Goal: Task Accomplishment & Management: Manage account settings

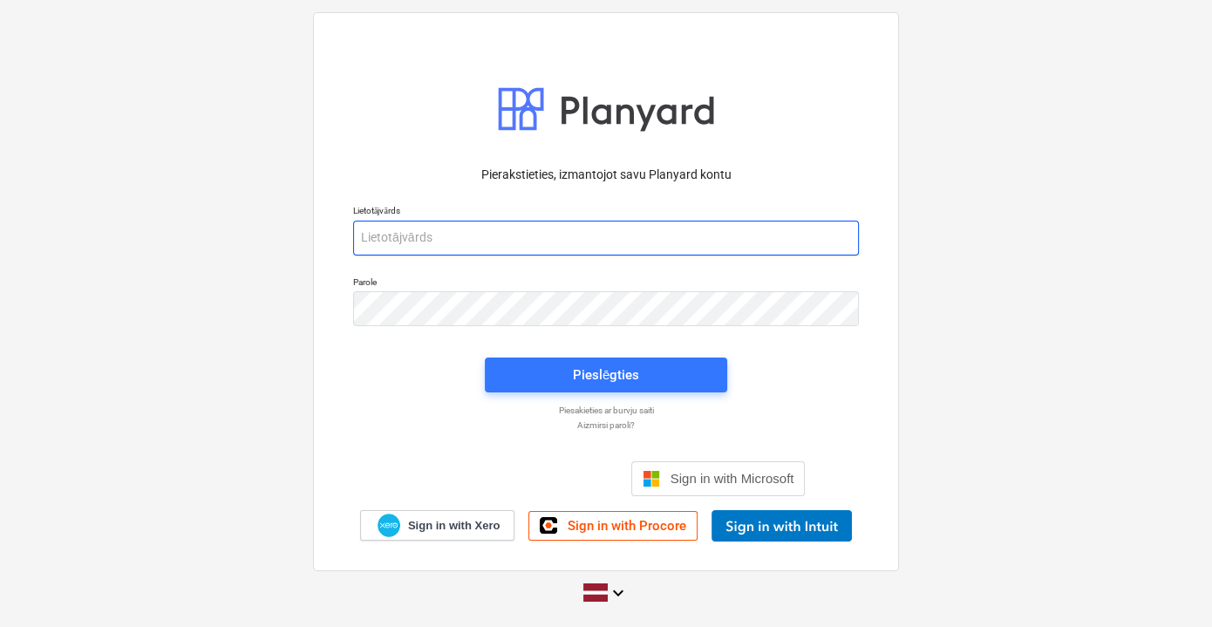
type input "[PERSON_NAME][EMAIL_ADDRESS][DOMAIN_NAME]"
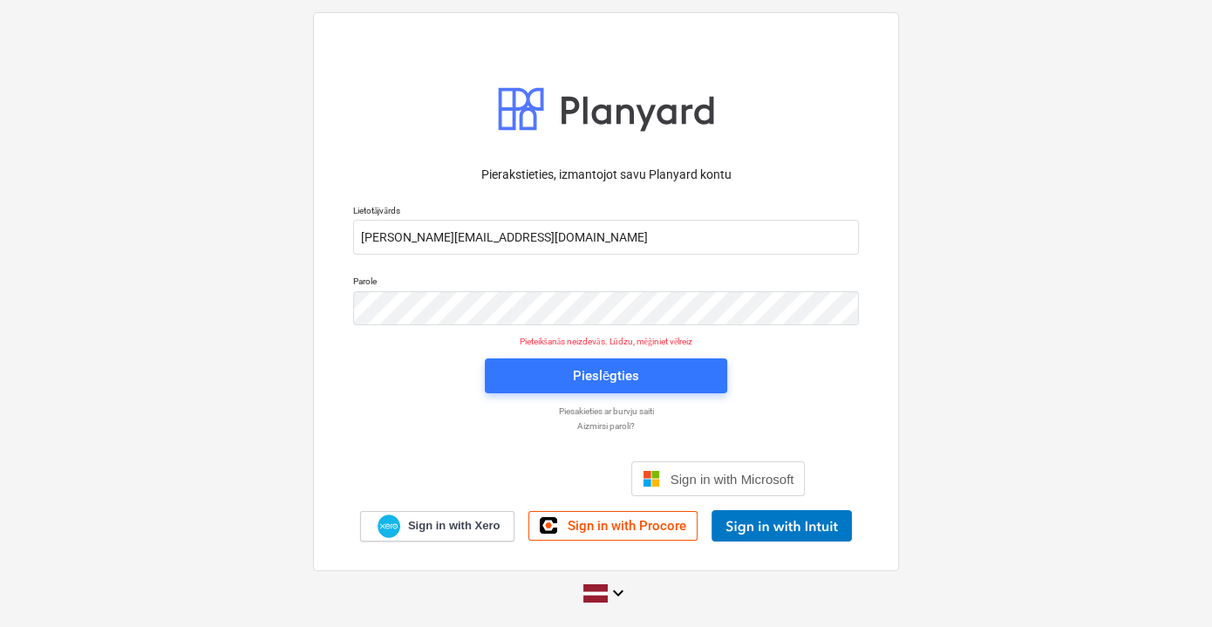
drag, startPoint x: 409, startPoint y: 373, endPoint x: 416, endPoint y: 360, distance: 14.8
click at [409, 373] on div "Pierakstieties, izmantojot savu Planyard kontu Lietotājvārds [PERSON_NAME][EMAI…" at bounding box center [606, 348] width 527 height 386
click at [876, 351] on div "Pierakstieties, izmantojot savu Planyard kontu Lietotājvārds [PERSON_NAME][EMAI…" at bounding box center [606, 291] width 586 height 559
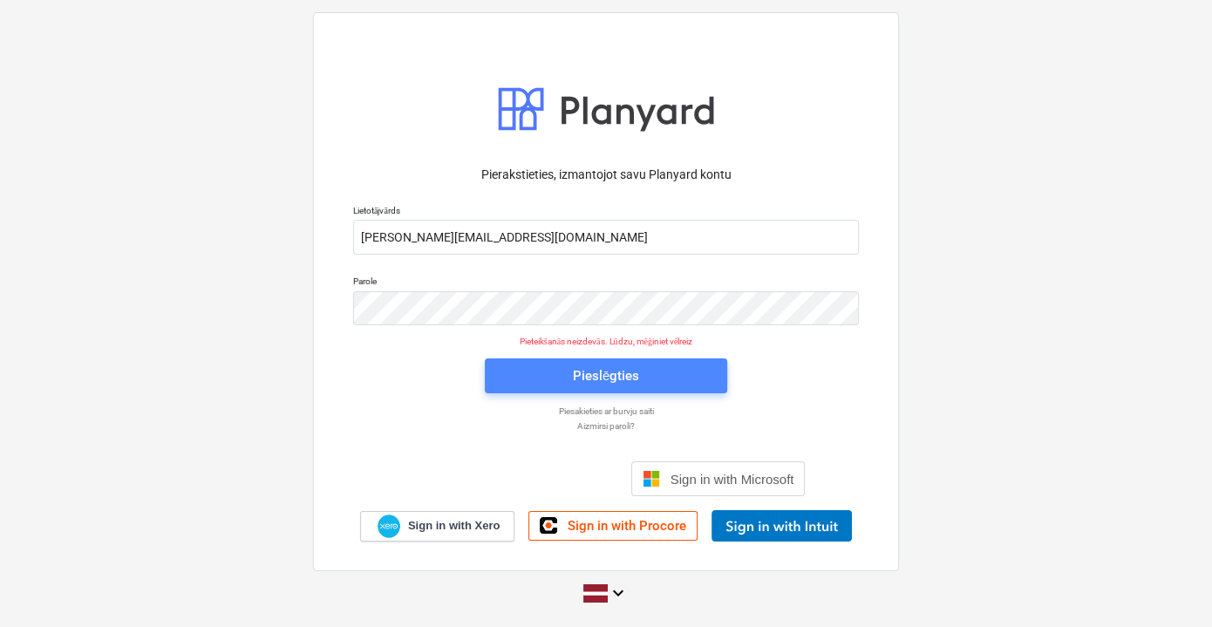
click at [669, 360] on button "Pieslēgties" at bounding box center [606, 375] width 242 height 35
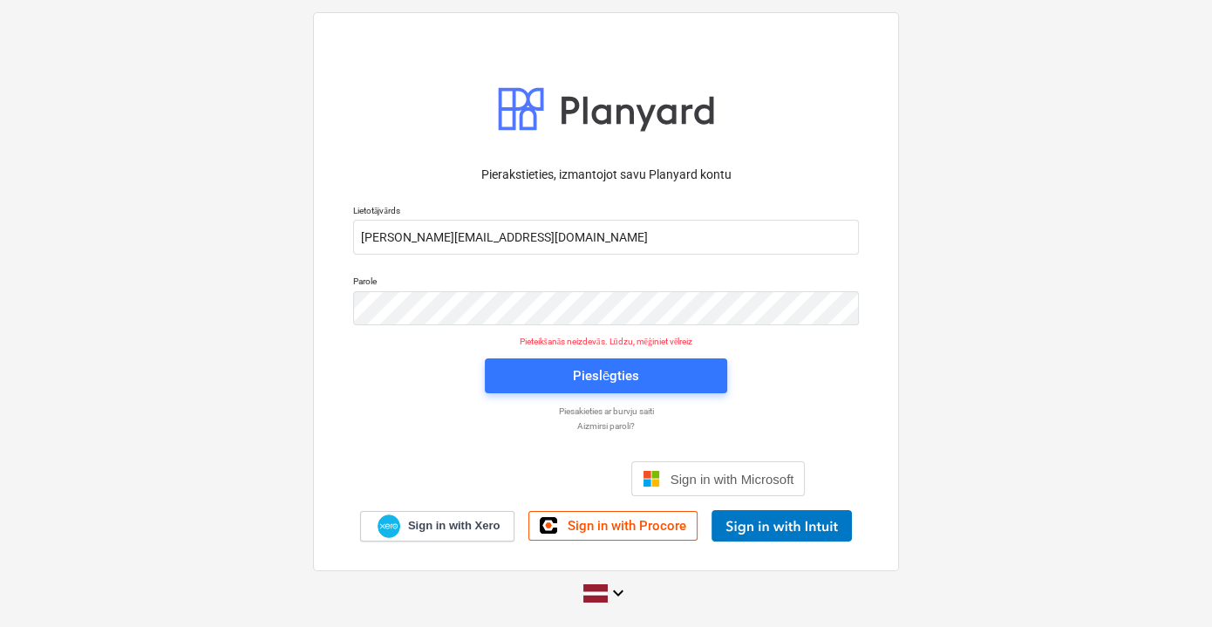
click at [742, 373] on div "Pierakstieties, izmantojot savu Planyard kontu Lietotājvārds [PERSON_NAME][EMAI…" at bounding box center [606, 348] width 527 height 386
drag, startPoint x: 385, startPoint y: 385, endPoint x: 421, endPoint y: 384, distance: 35.8
click at [389, 386] on div "Pierakstieties, izmantojot savu Planyard kontu Lietotājvārds [PERSON_NAME][EMAI…" at bounding box center [606, 348] width 527 height 386
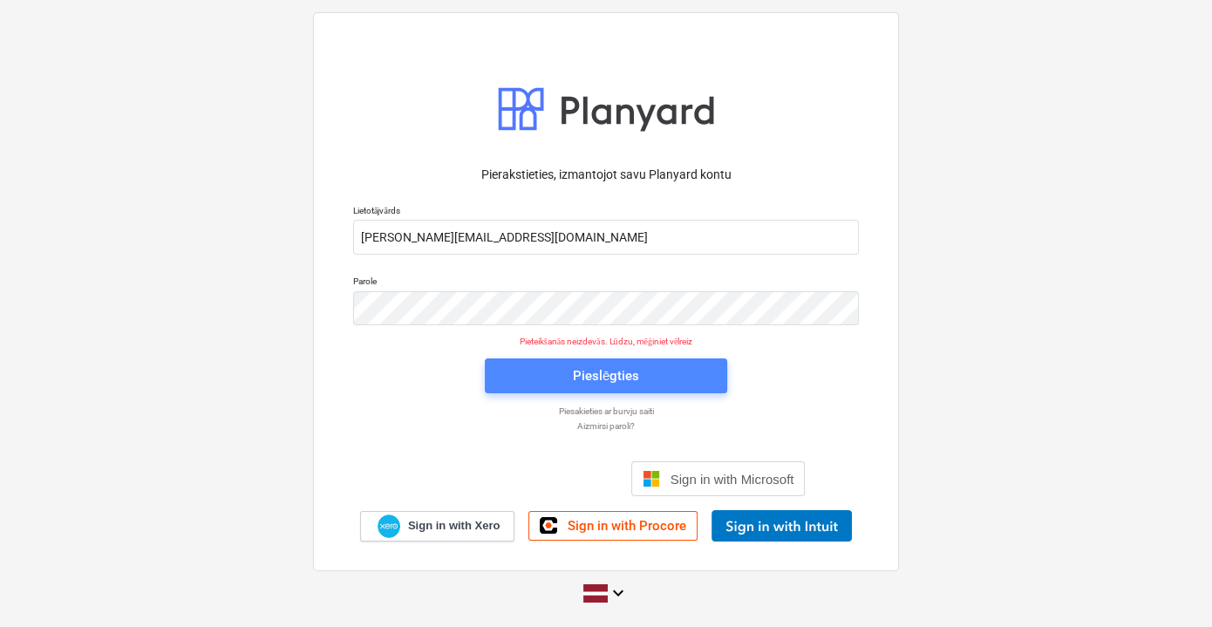
click at [606, 364] on div "Pieslēgties" at bounding box center [606, 375] width 66 height 23
click at [704, 387] on button "Pieslēgties" at bounding box center [606, 375] width 242 height 35
click at [671, 374] on span "Pieslēgties" at bounding box center [606, 375] width 201 height 23
click at [726, 369] on button "Pieslēgties" at bounding box center [606, 375] width 242 height 35
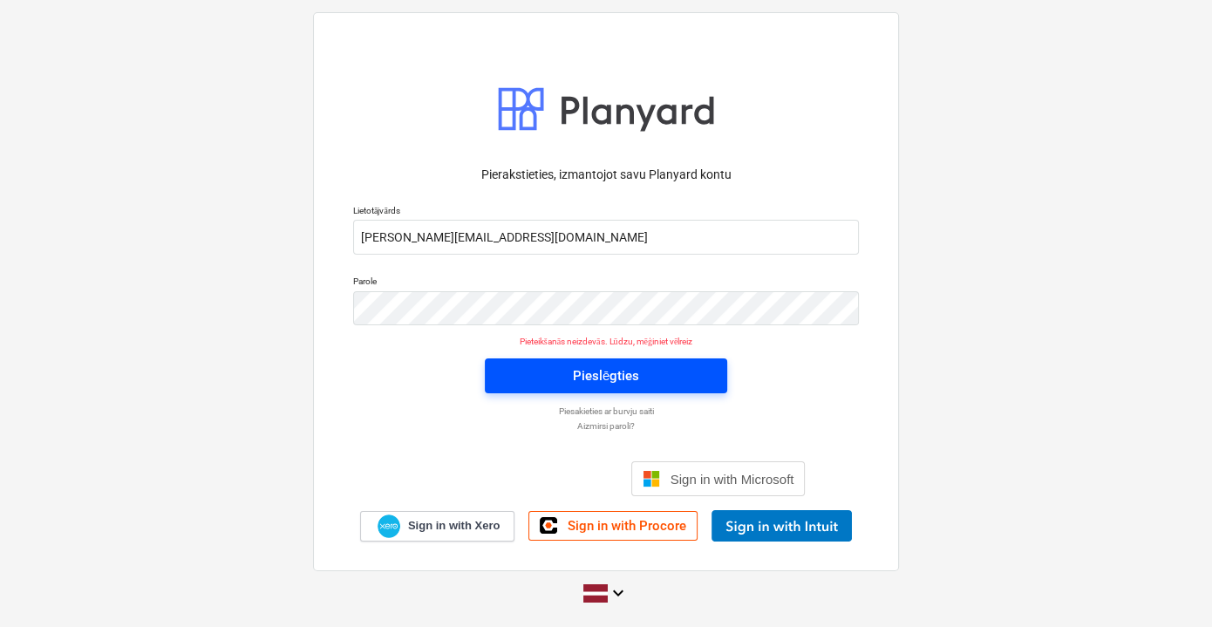
click at [711, 371] on button "Pieslēgties" at bounding box center [606, 375] width 242 height 35
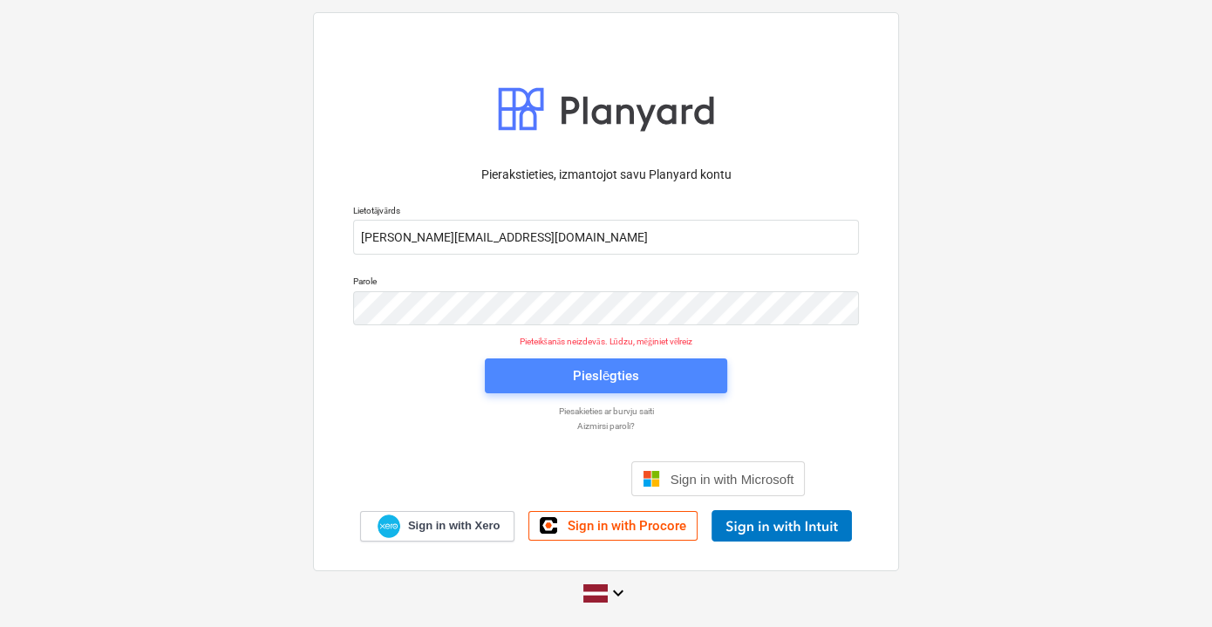
click at [711, 371] on button "Pieslēgties" at bounding box center [606, 375] width 242 height 35
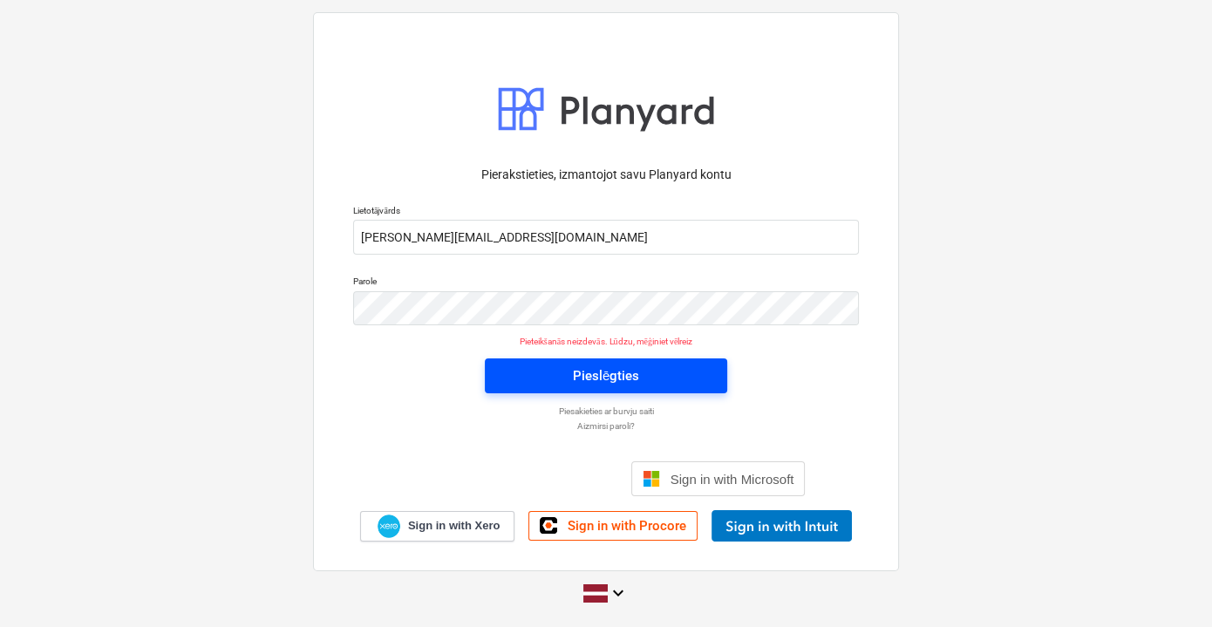
click at [674, 371] on span "Pieslēgties" at bounding box center [606, 375] width 201 height 23
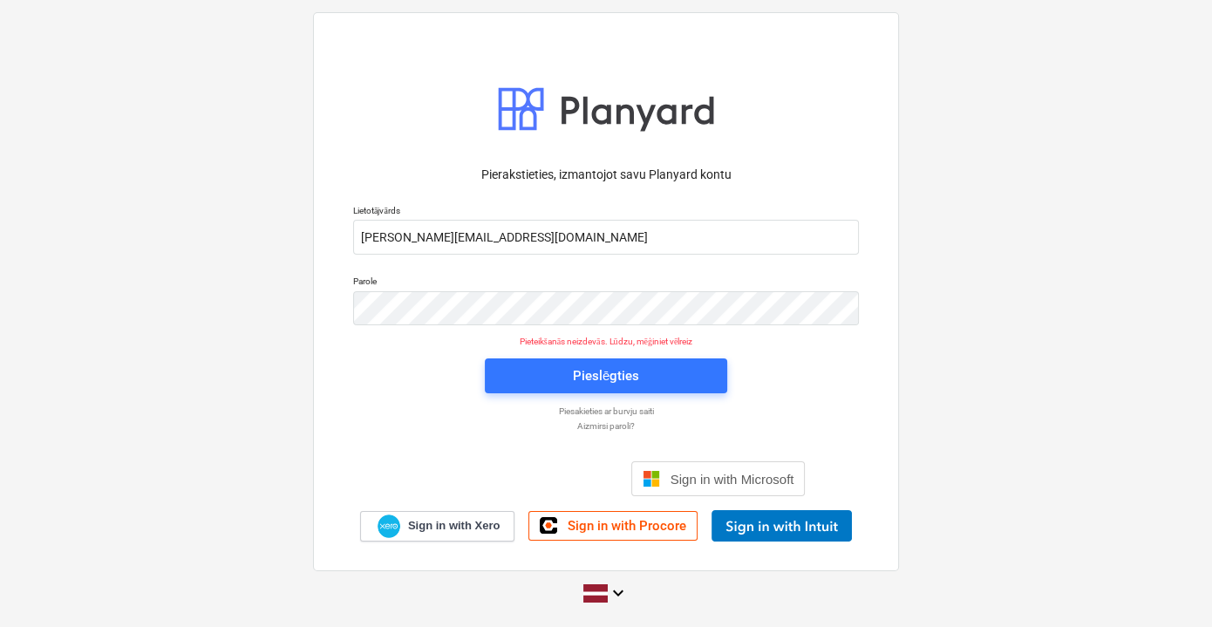
click at [933, 354] on div "Pierakstieties, izmantojot savu Planyard kontu Lietotājvārds [PERSON_NAME][EMAI…" at bounding box center [606, 313] width 1212 height 630
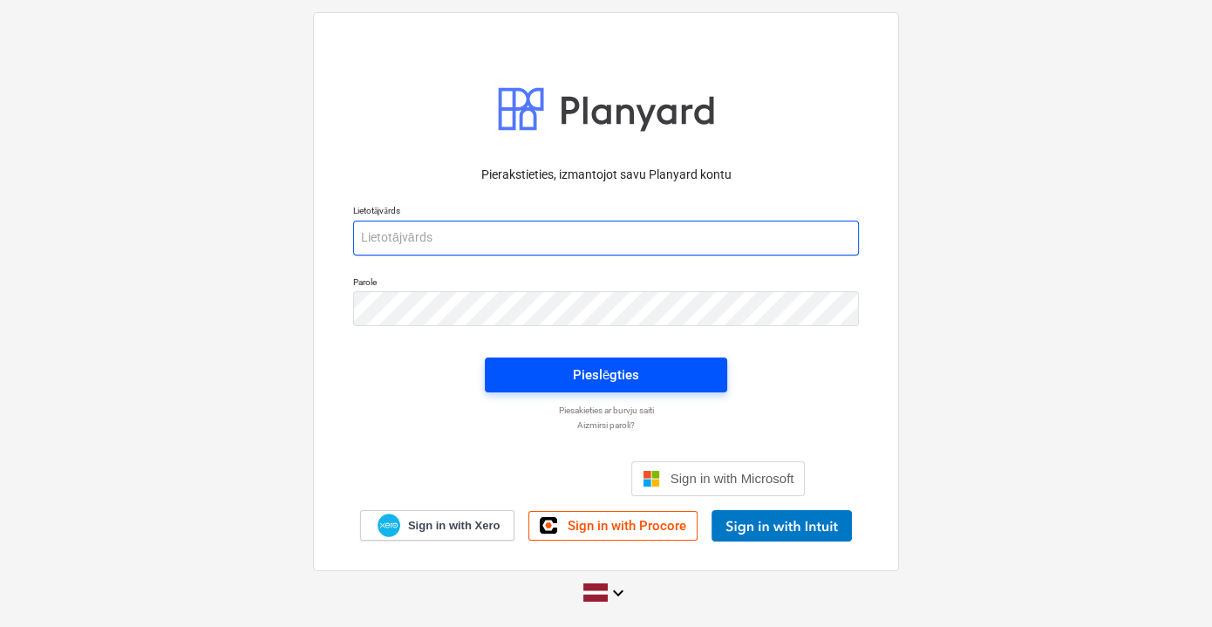
type input "[PERSON_NAME][EMAIL_ADDRESS][DOMAIN_NAME]"
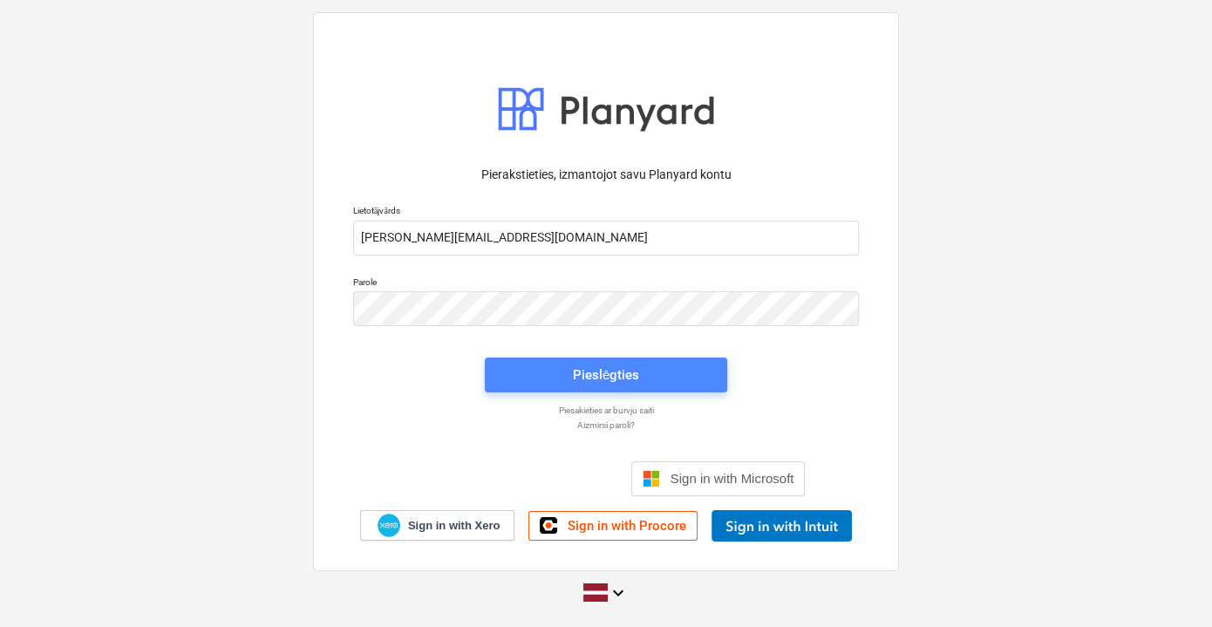
click at [625, 385] on div "Pieslēgties" at bounding box center [606, 375] width 66 height 23
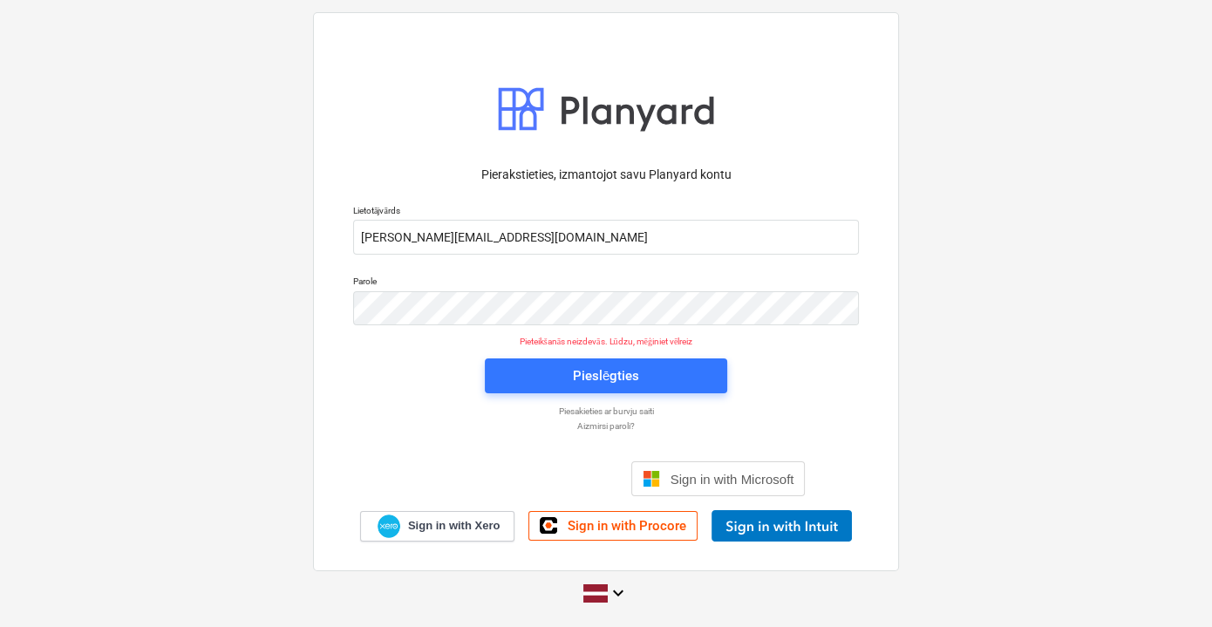
click at [598, 424] on p "Aizmirsi paroli?" at bounding box center [605, 425] width 523 height 11
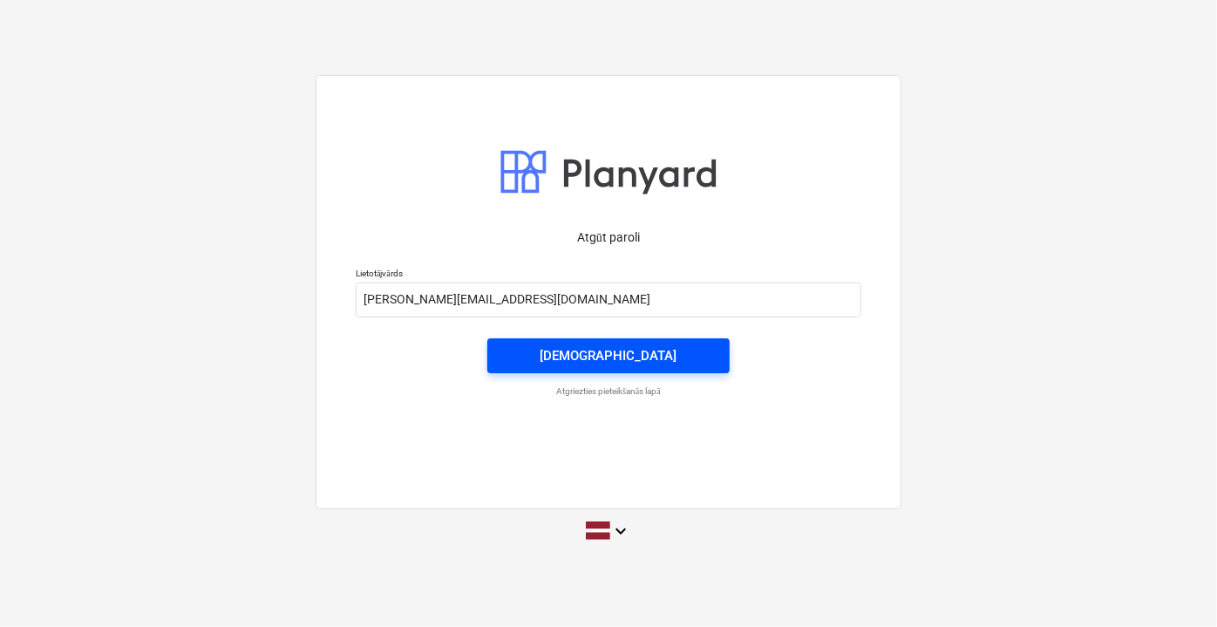
click at [534, 350] on span "Nosūtīt" at bounding box center [608, 355] width 201 height 23
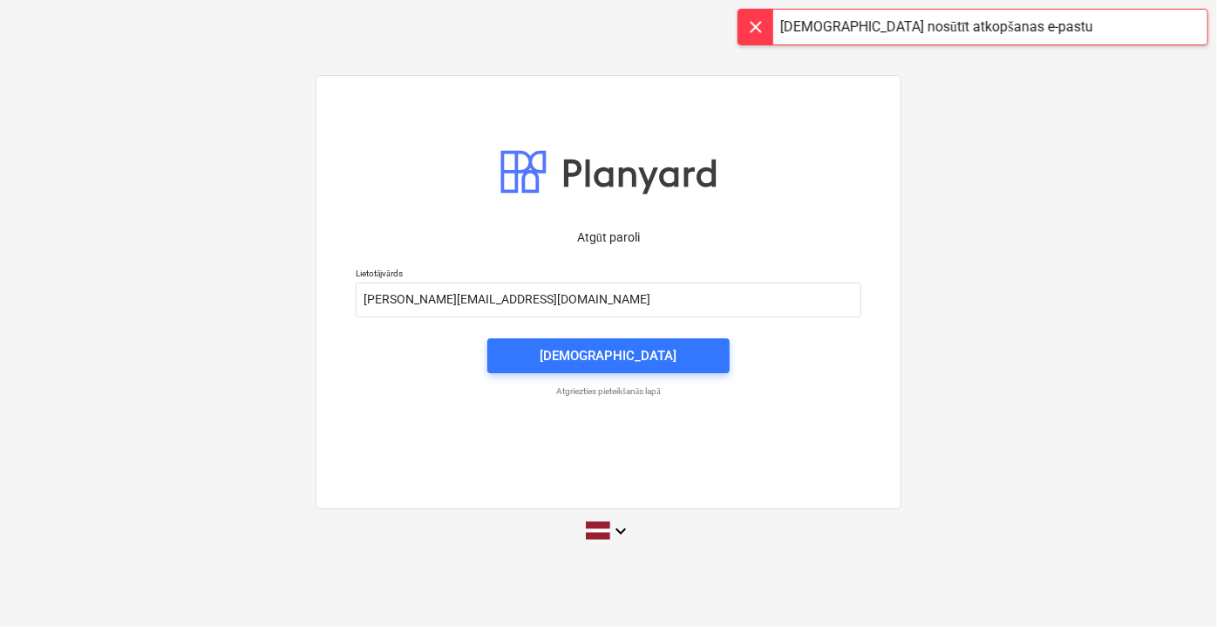
click at [765, 29] on div at bounding box center [755, 27] width 35 height 35
